Goal: Information Seeking & Learning: Learn about a topic

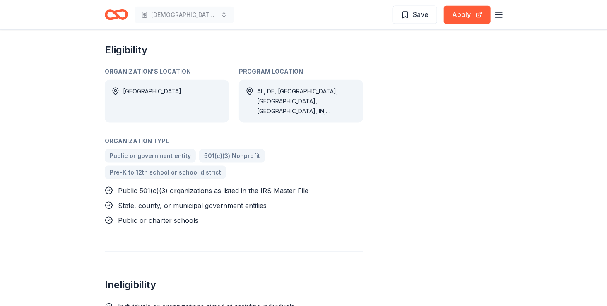
scroll to position [497, 0]
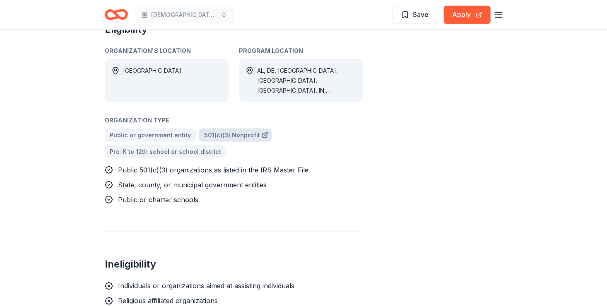
click at [234, 132] on span "501(c)(3) Nonprofit" at bounding box center [232, 135] width 56 height 10
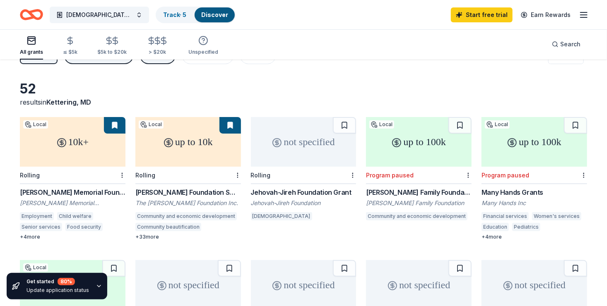
scroll to position [41, 0]
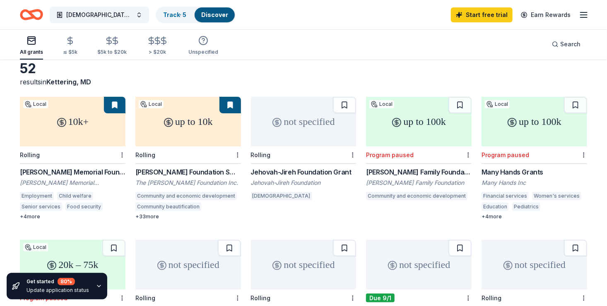
click at [184, 174] on div "[PERSON_NAME] Foundation Small Grants" at bounding box center [188, 172] width 106 height 10
click at [65, 174] on div "John Edward Fowler Memorial Foundation Grants" at bounding box center [73, 172] width 106 height 10
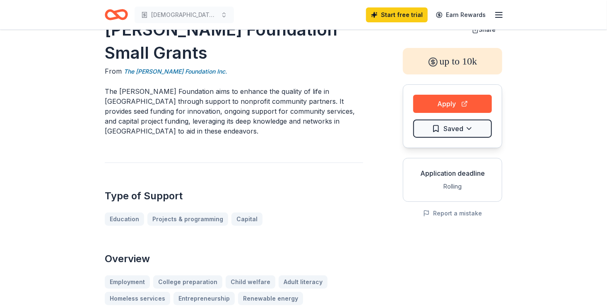
scroll to position [41, 0]
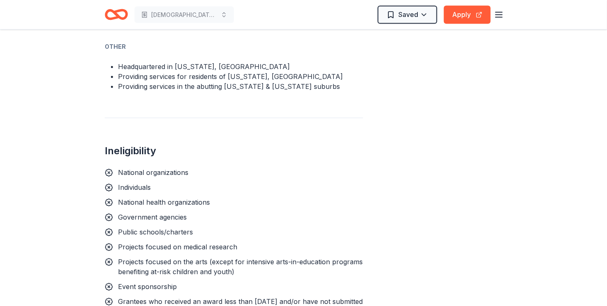
scroll to position [538, 0]
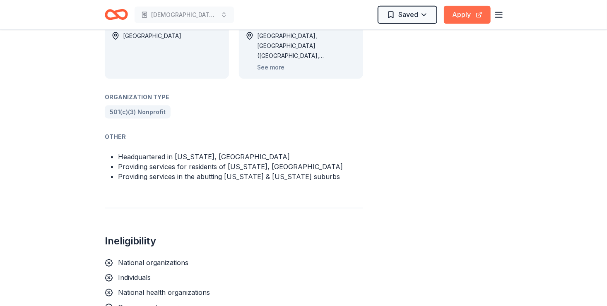
click at [461, 16] on button "Apply" at bounding box center [467, 15] width 47 height 18
